Goal: Task Accomplishment & Management: Use online tool/utility

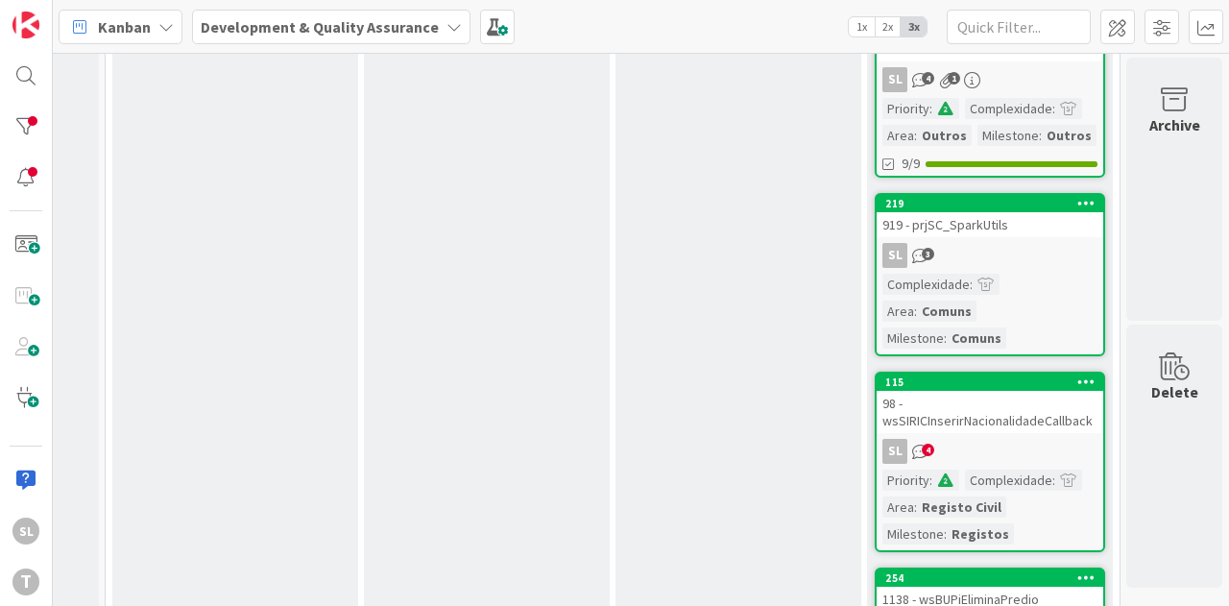
scroll to position [1519, 989]
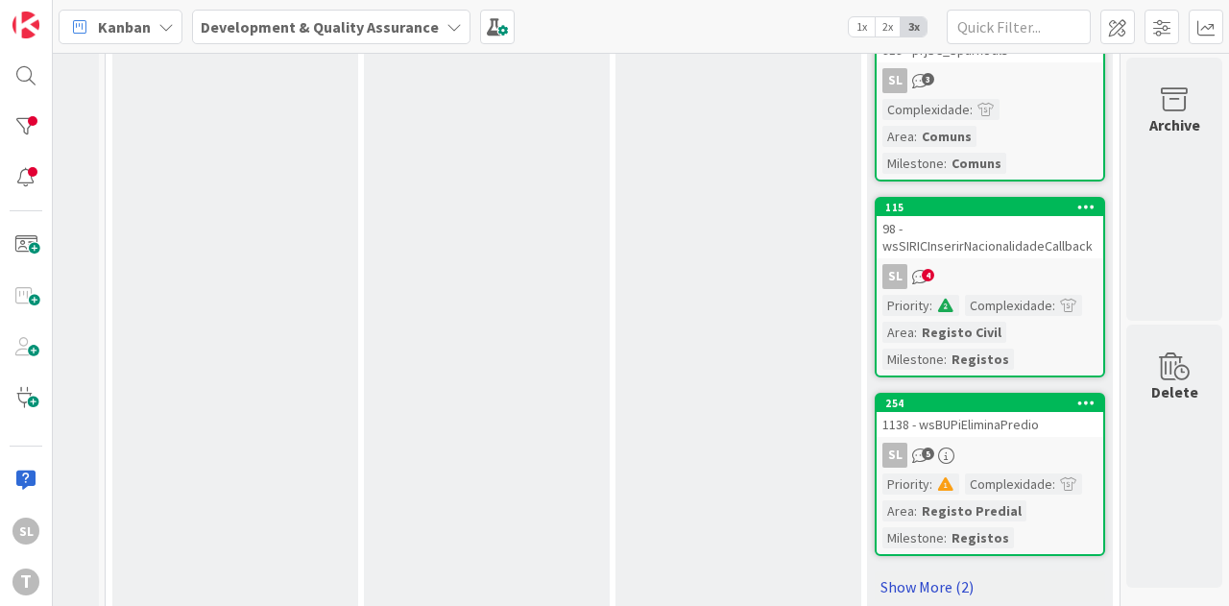
click at [895, 571] on link "Show More (2)" at bounding box center [990, 586] width 230 height 31
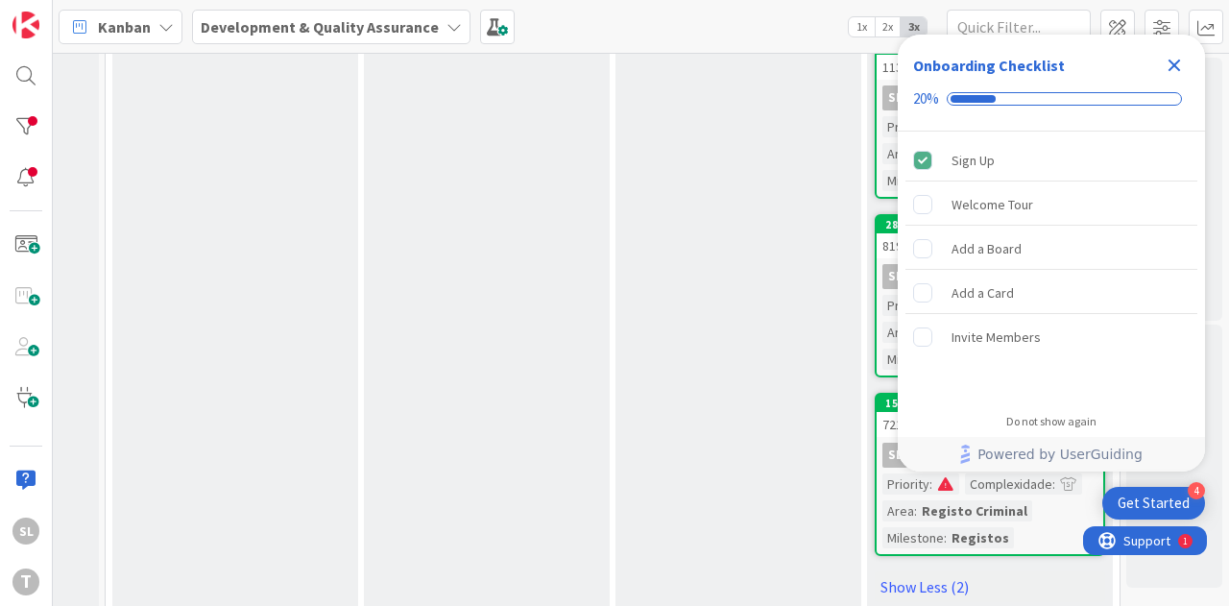
scroll to position [0, 0]
click at [1172, 70] on icon "Close Checklist" at bounding box center [1174, 65] width 23 height 23
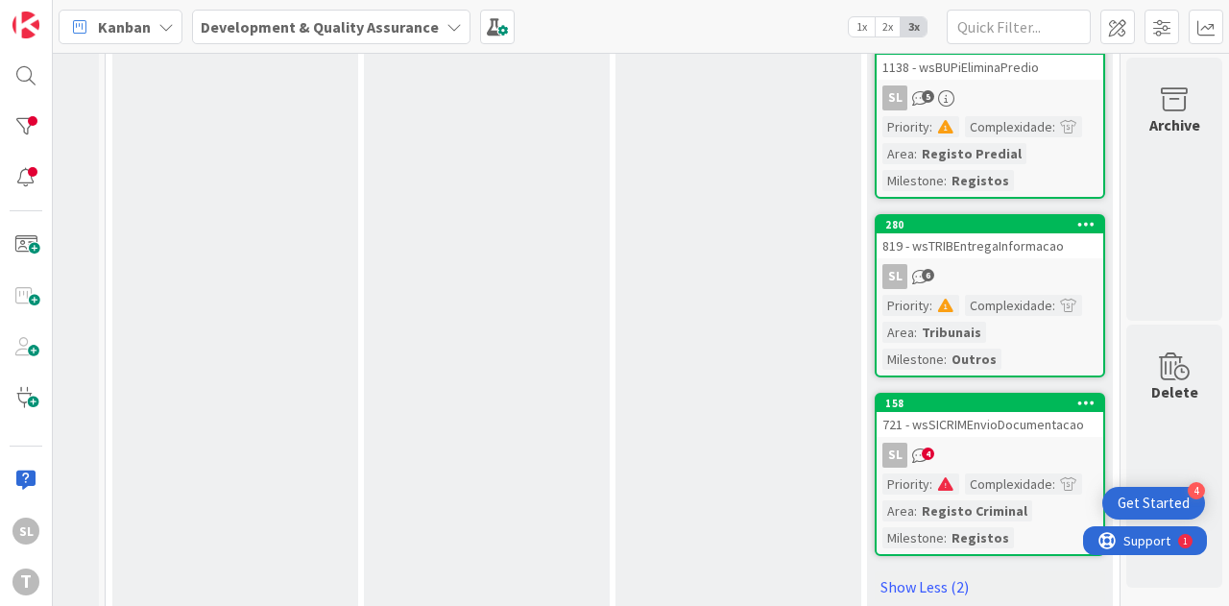
click at [932, 473] on div at bounding box center [945, 483] width 27 height 21
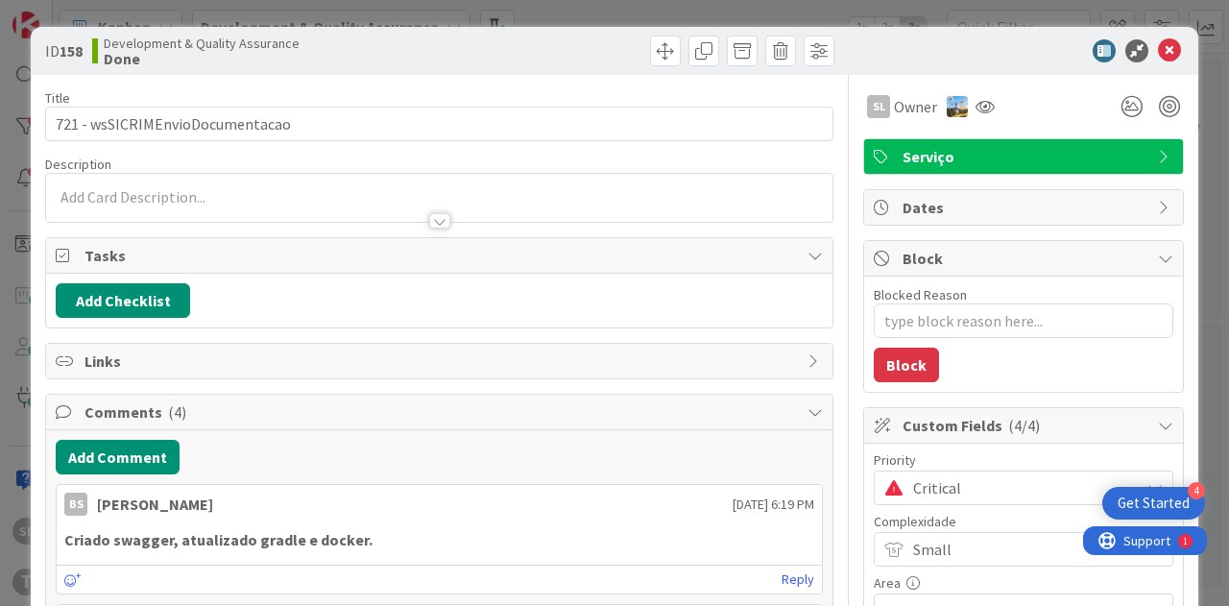
click at [998, 12] on div "ID 158 Development & Quality Assurance Done Title 31 / 128 721 - wsSICRIMEnvioD…" at bounding box center [614, 303] width 1229 height 606
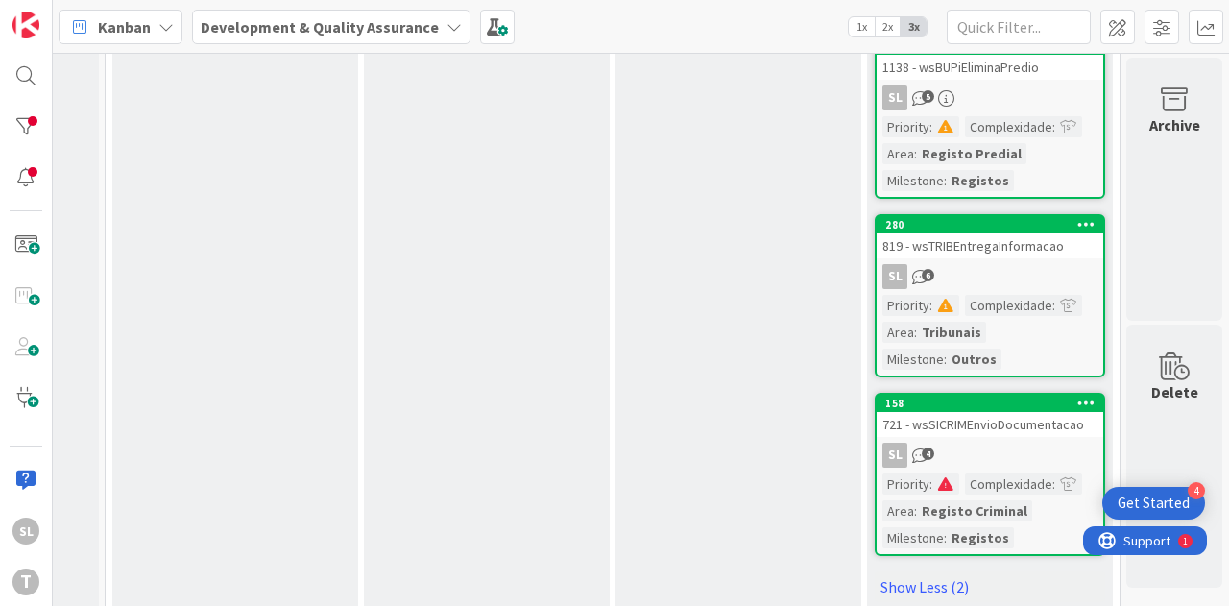
click at [970, 393] on link "158 721 - wsSICRIMEnvioDocumentacao SL 4 Priority : Complexidade : Area : Regis…" at bounding box center [990, 474] width 230 height 163
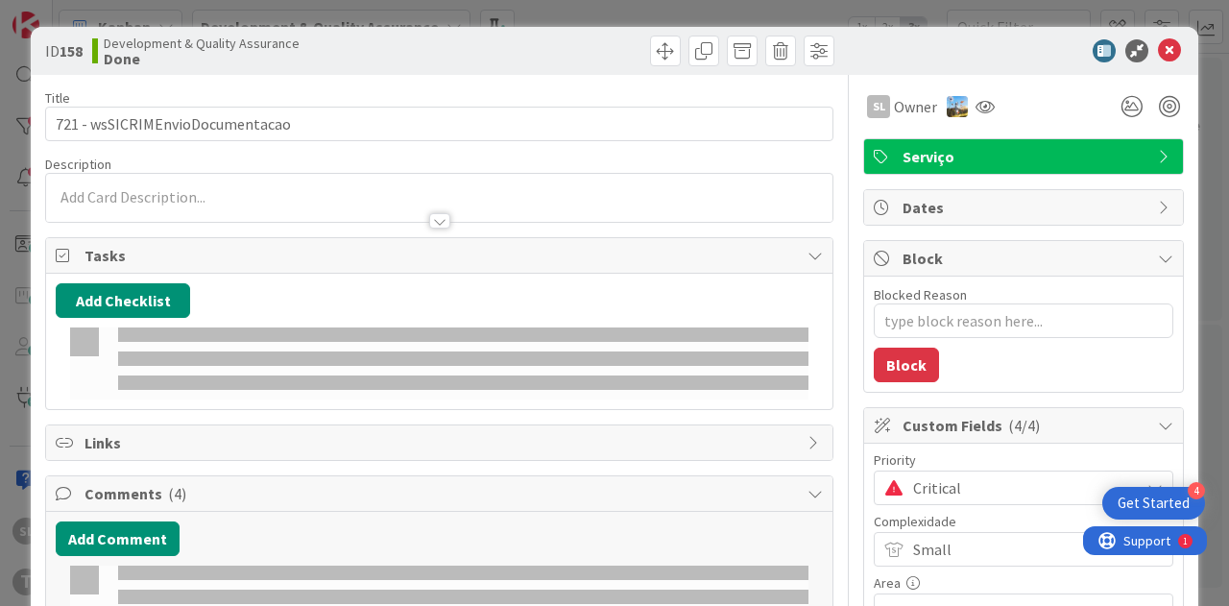
type textarea "x"
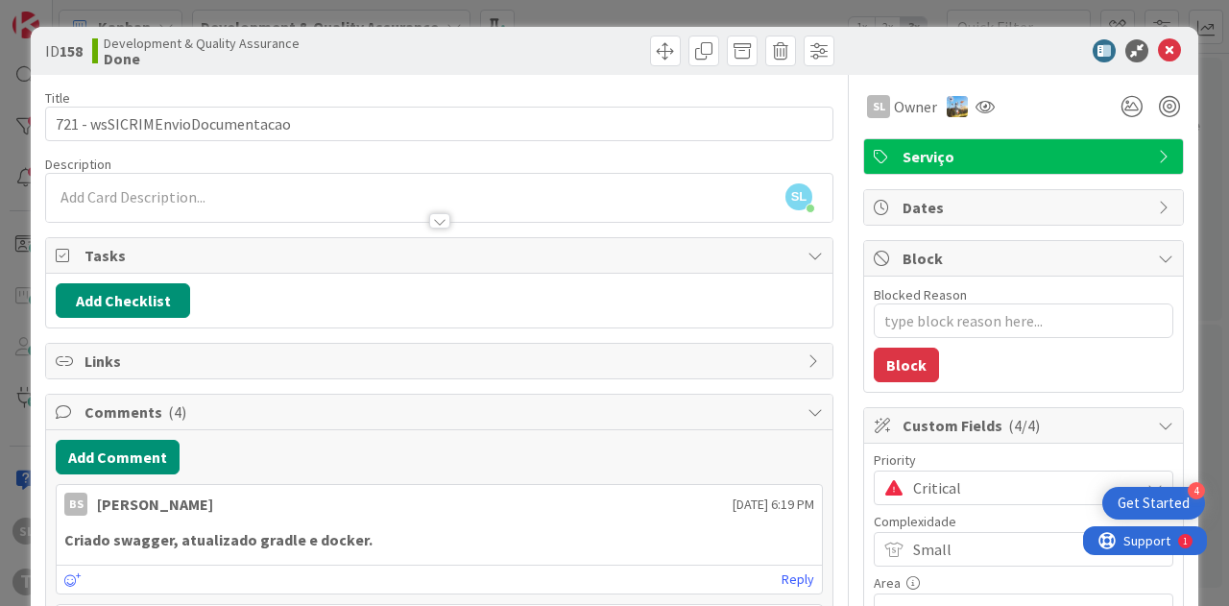
click at [261, 18] on div "ID 158 Development & Quality Assurance Done Title 31 / 128 721 - wsSICRIMEnvioD…" at bounding box center [614, 303] width 1229 height 606
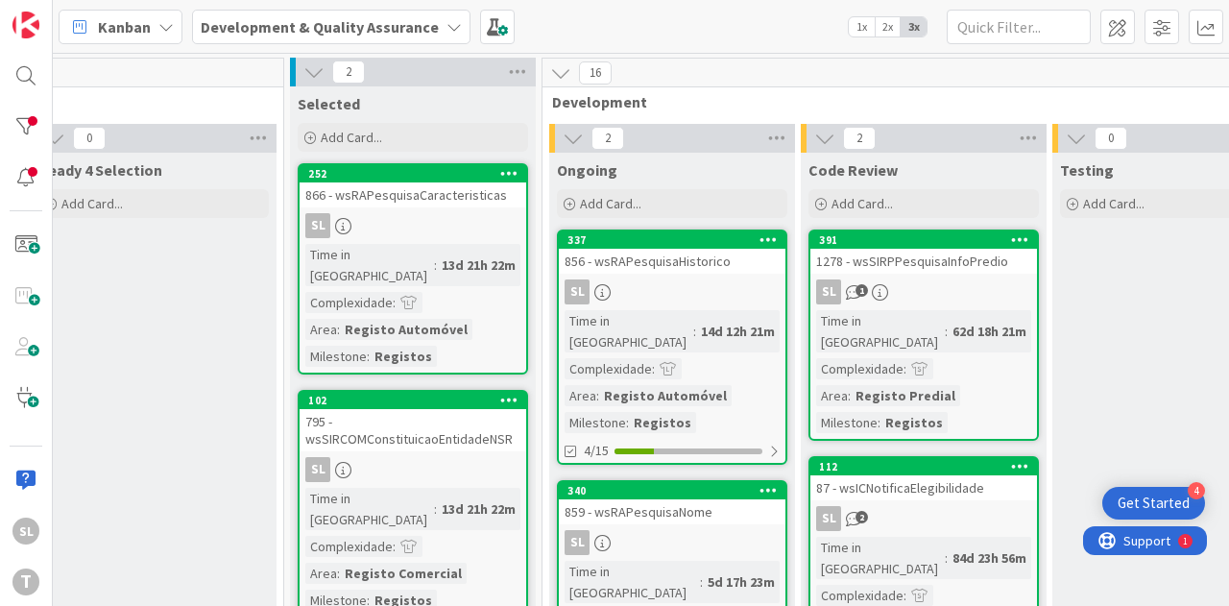
click at [876, 105] on span "Development" at bounding box center [1042, 101] width 980 height 19
click at [13, 116] on div at bounding box center [26, 127] width 38 height 36
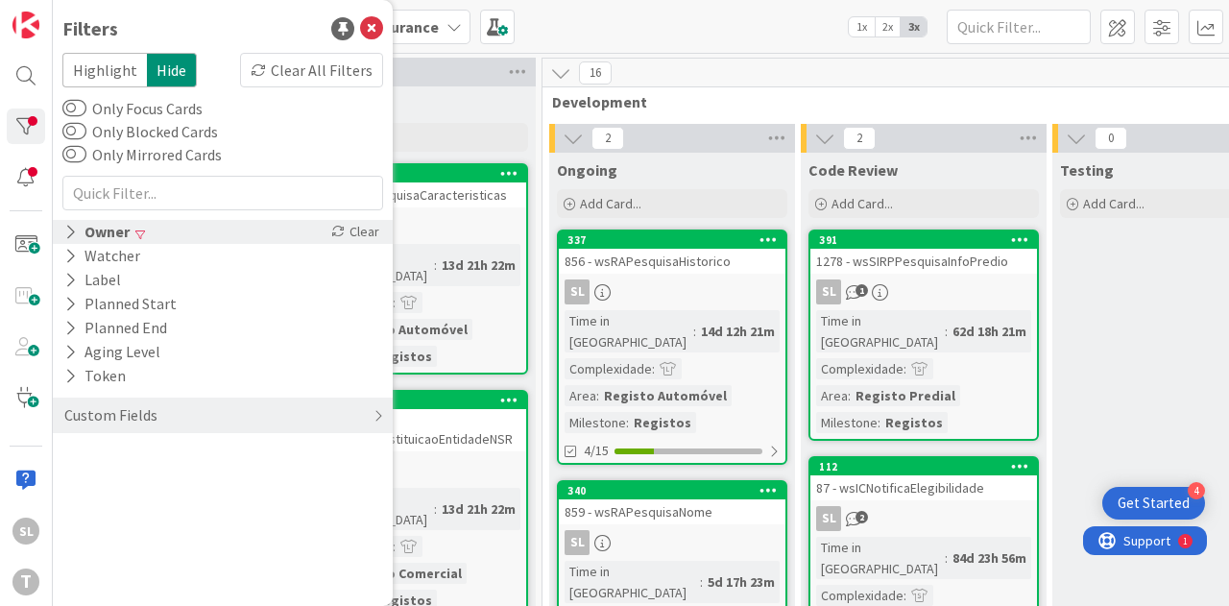
click at [87, 231] on div "Owner" at bounding box center [96, 232] width 69 height 24
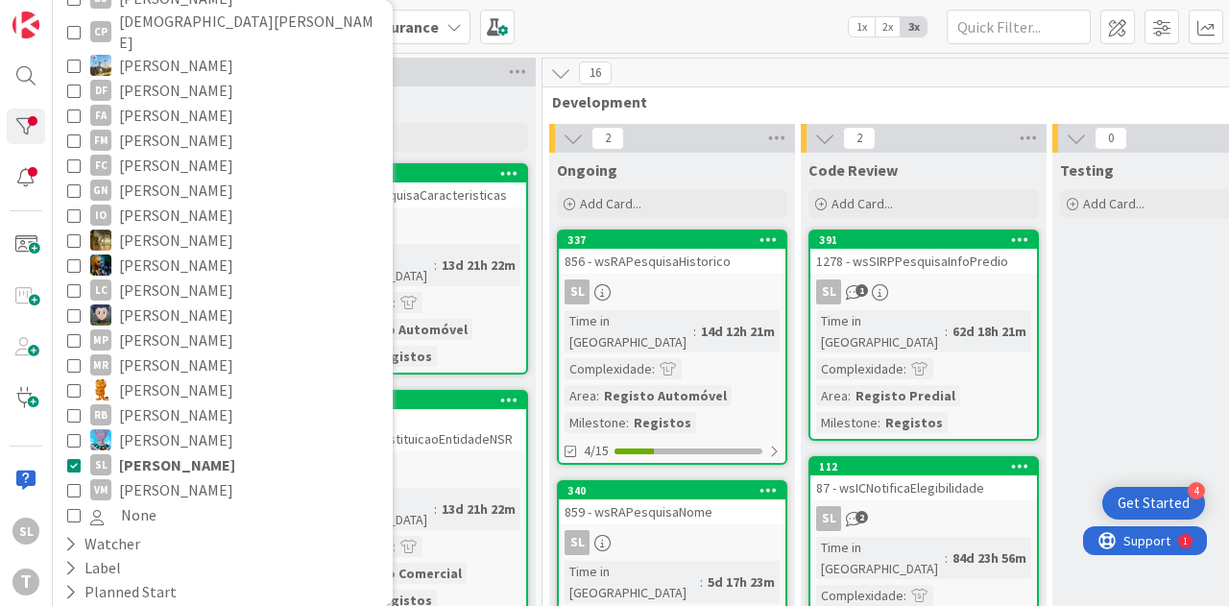
click at [74, 458] on icon at bounding box center [73, 464] width 13 height 13
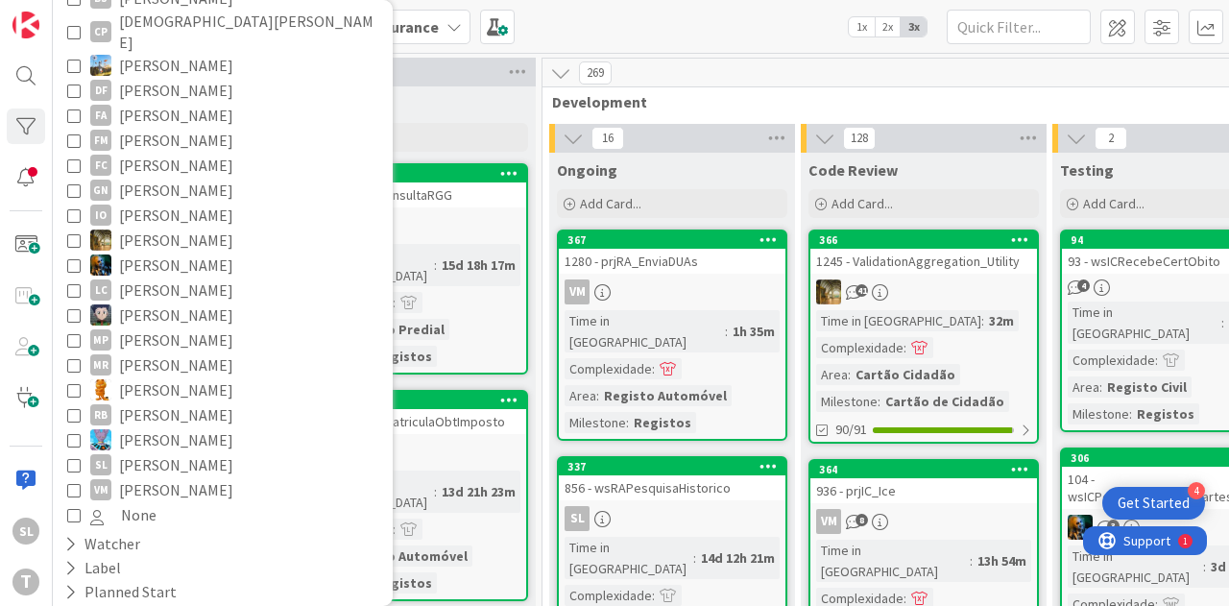
click at [693, 47] on div "Kanban Development & Quality Assurance 1x 2x 3x" at bounding box center [641, 26] width 1176 height 53
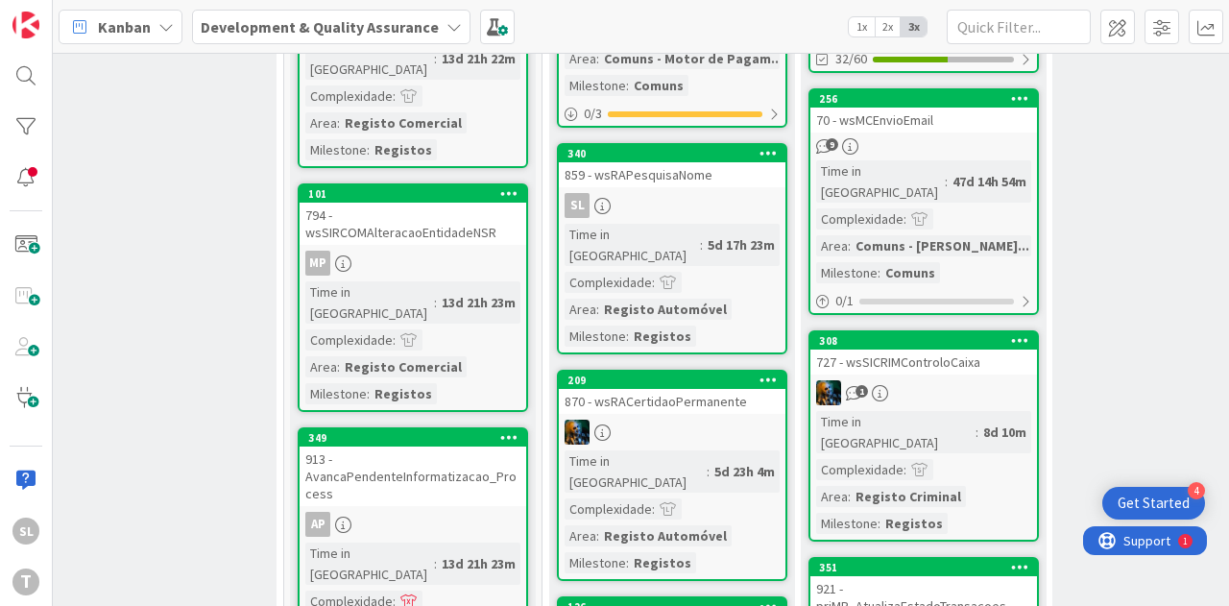
scroll to position [2017, 540]
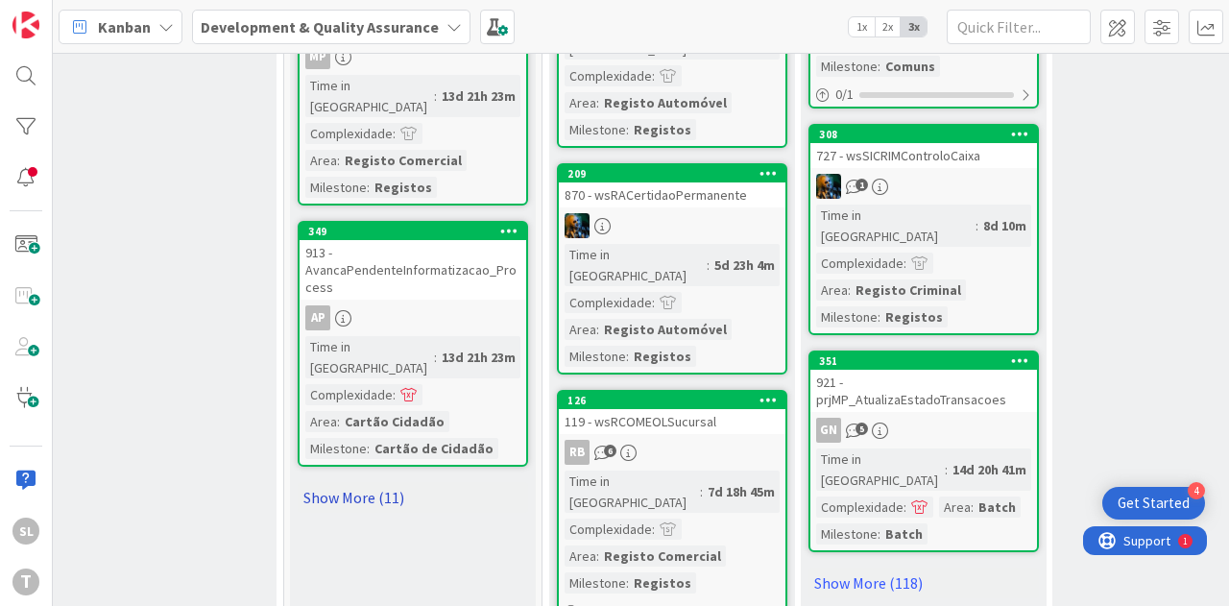
click at [359, 482] on link "Show More (11)" at bounding box center [413, 497] width 230 height 31
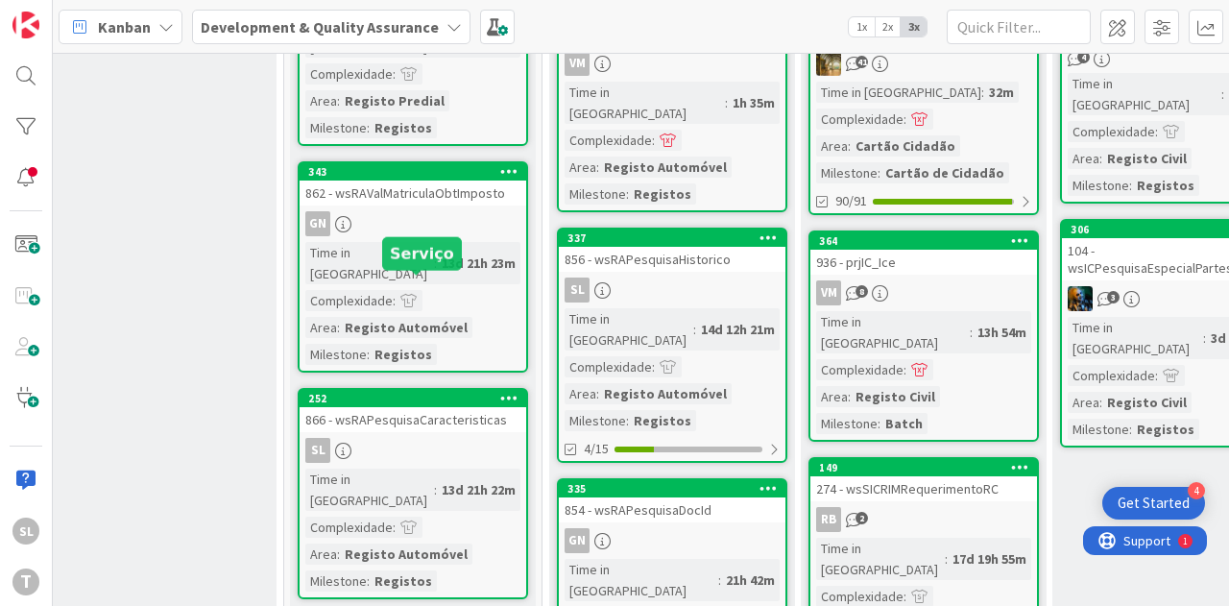
scroll to position [96, 540]
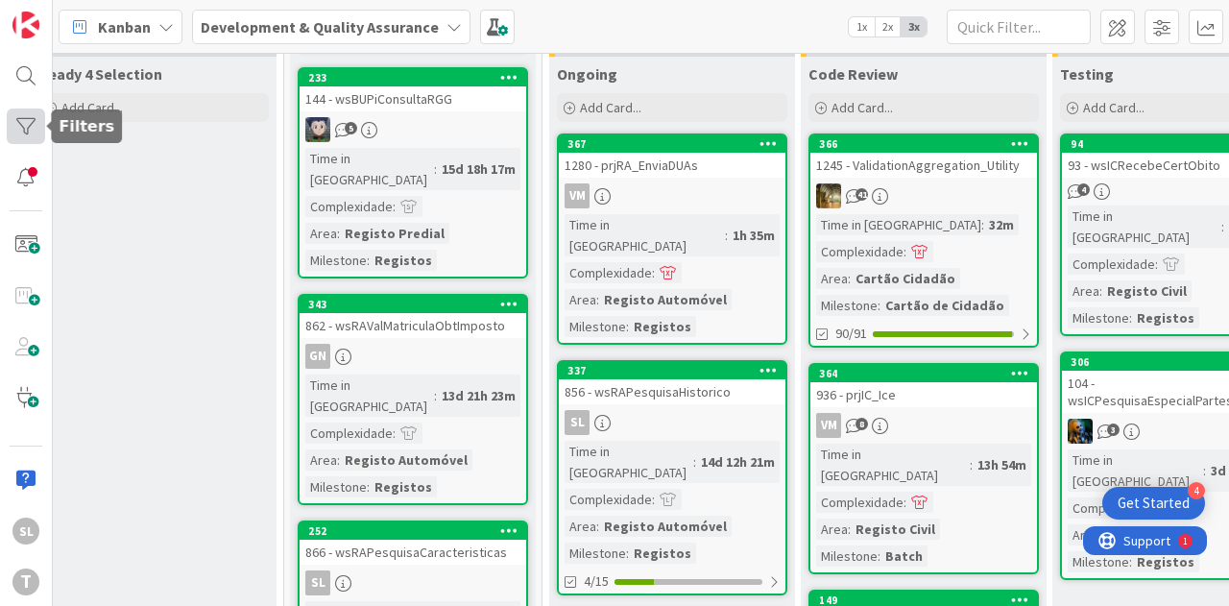
click at [23, 133] on div at bounding box center [26, 127] width 38 height 36
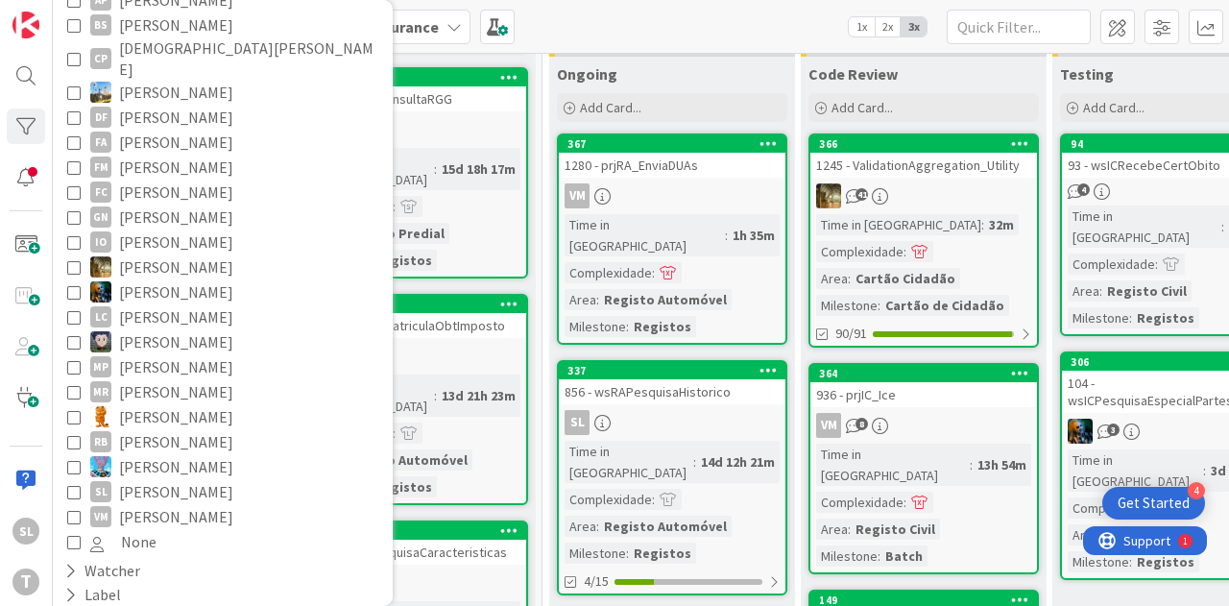
scroll to position [409, 0]
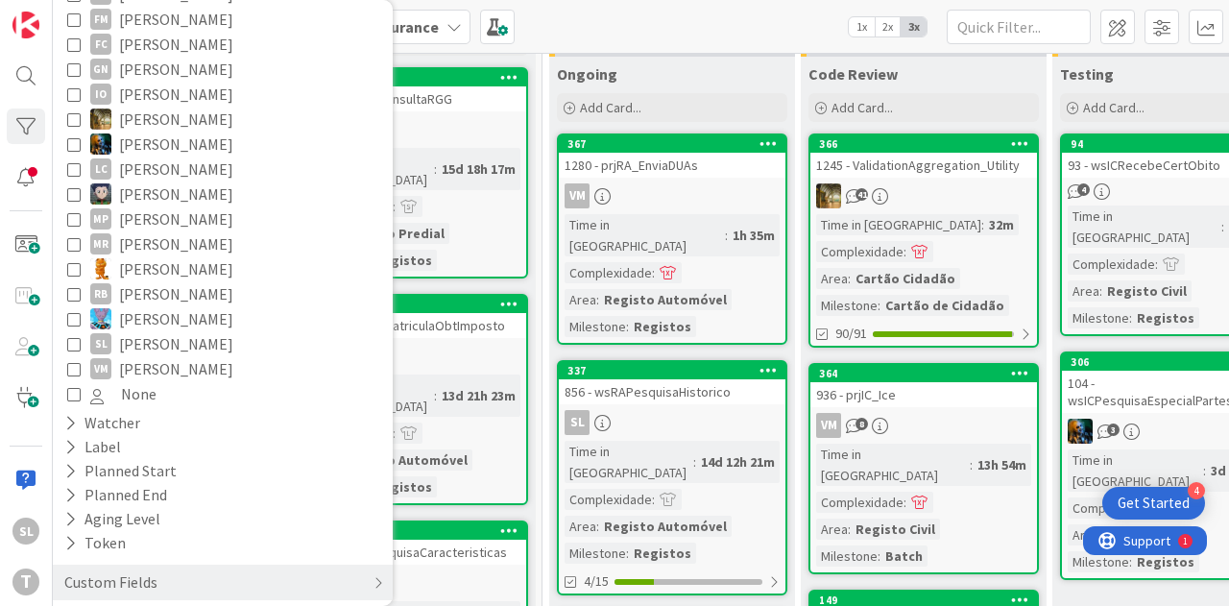
click at [156, 206] on span "[PERSON_NAME]" at bounding box center [176, 218] width 114 height 25
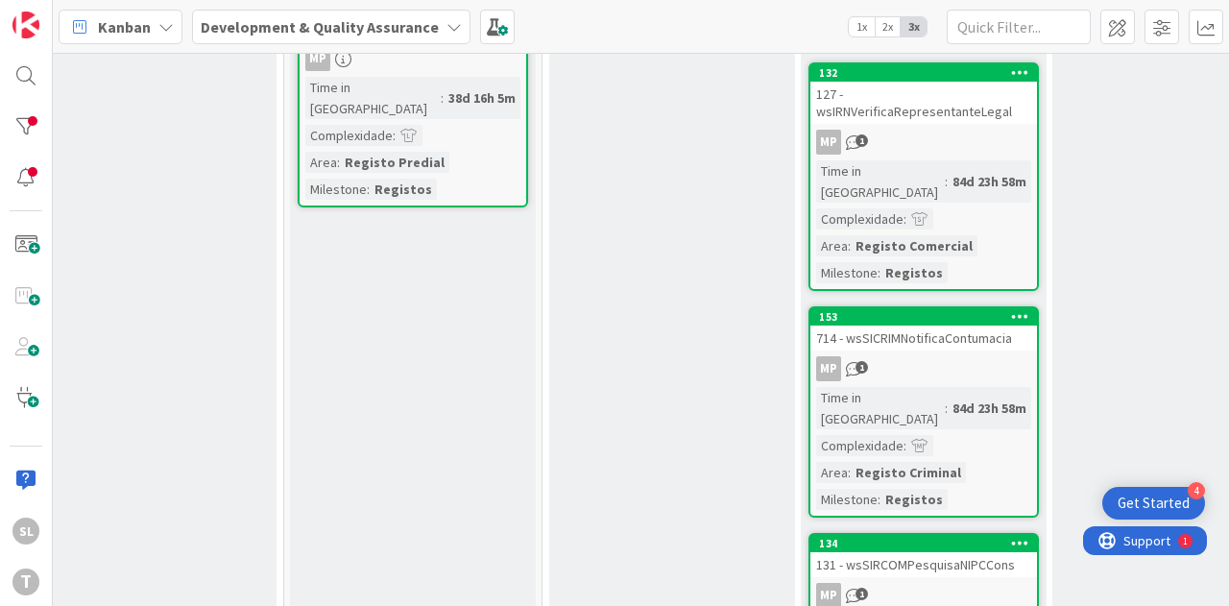
scroll to position [288, 540]
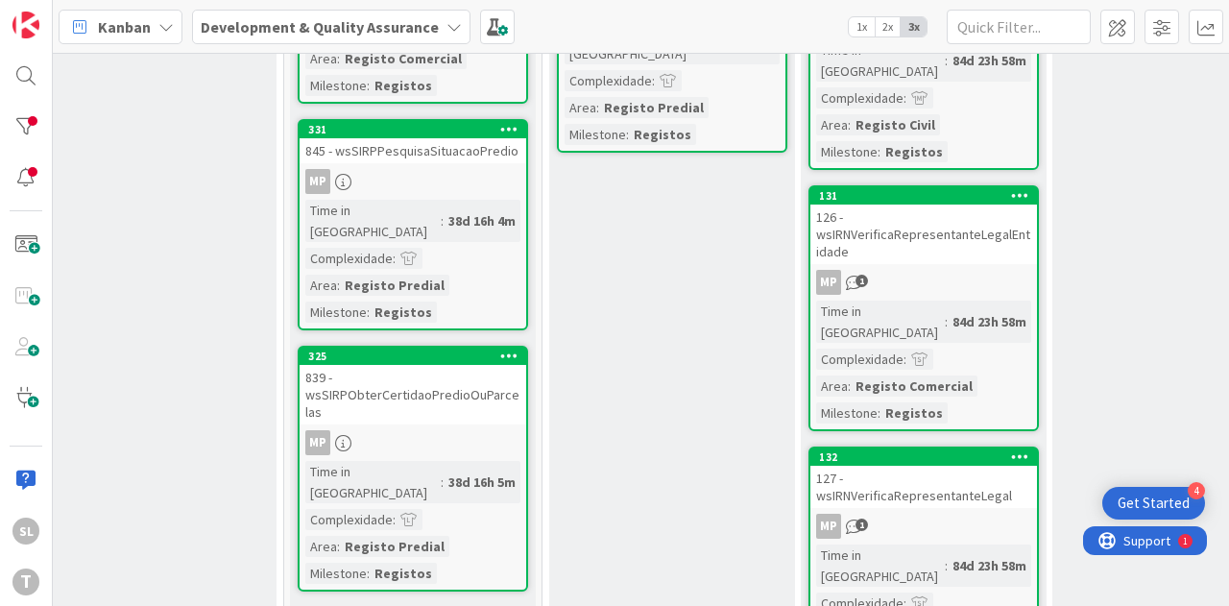
click at [1228, 170] on div "0 Upstream 0 Info Add Card... 0 Building Add Card... 0 Ready 4 Selection Add Ca…" at bounding box center [641, 329] width 1176 height 553
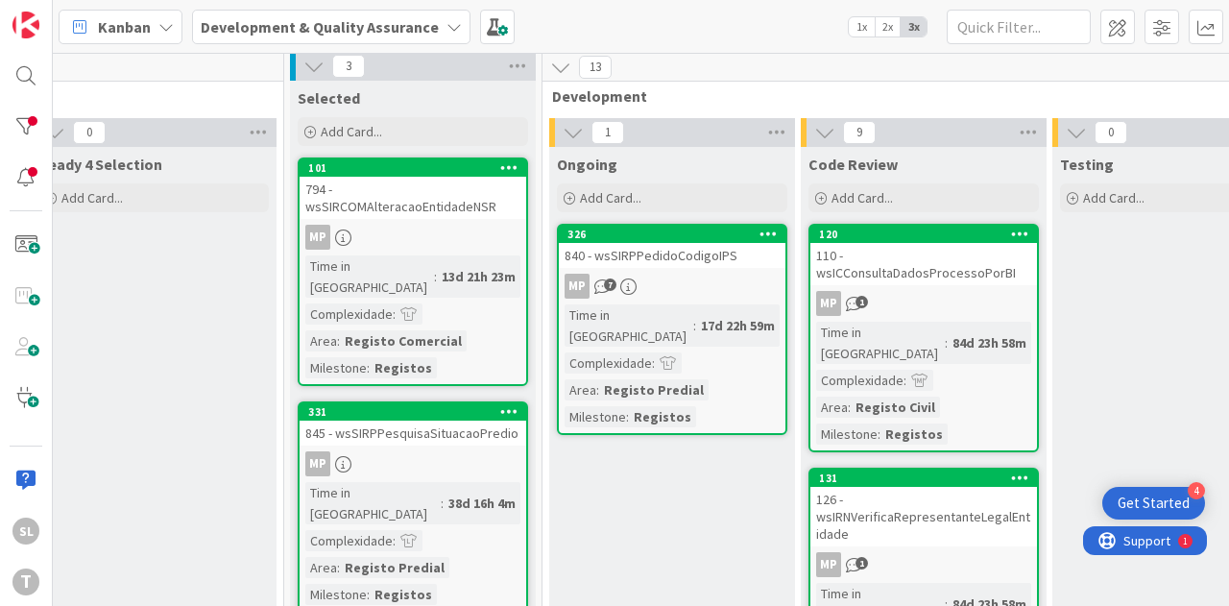
scroll to position [0, 540]
